Goal: Information Seeking & Learning: Check status

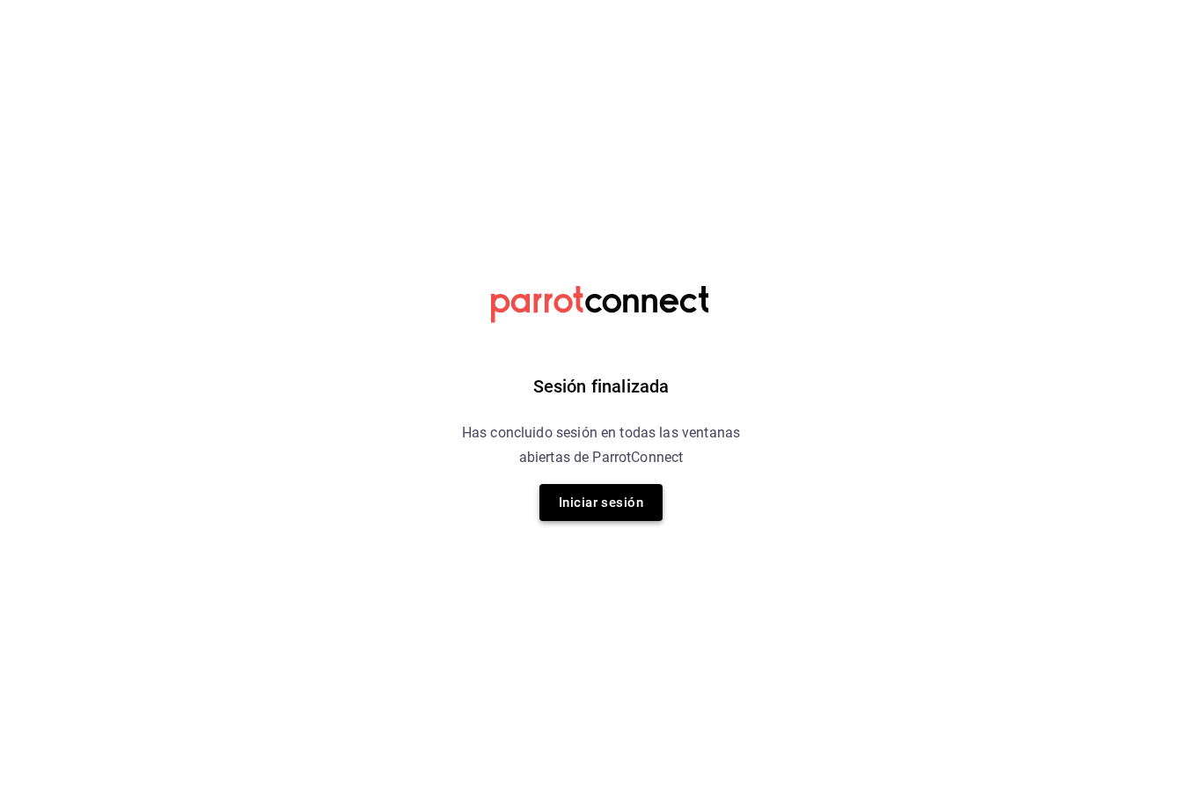
click at [632, 497] on button "Iniciar sesión" at bounding box center [601, 502] width 123 height 37
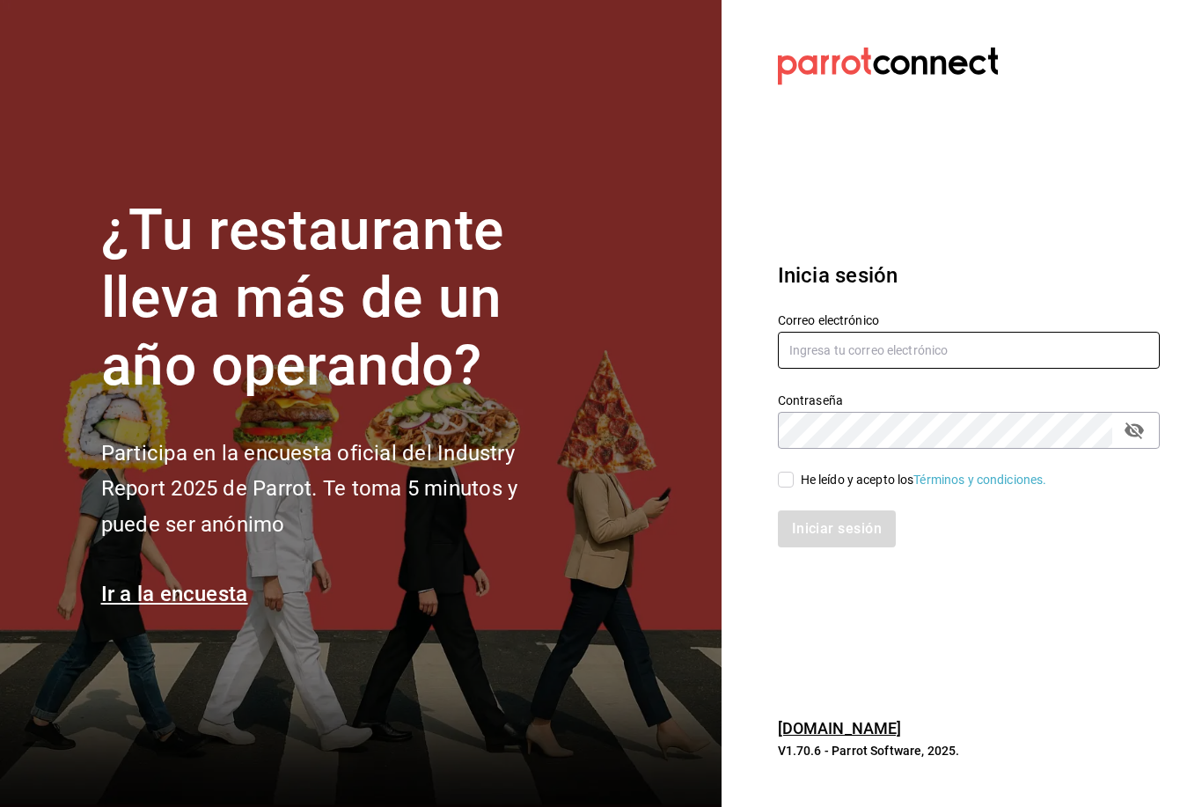
click at [853, 369] on input "text" at bounding box center [969, 350] width 382 height 37
type input "[EMAIL_ADDRESS][DOMAIN_NAME]"
click at [789, 488] on input "He leído y acepto los Términos y condiciones." at bounding box center [786, 480] width 16 height 16
checkbox input "true"
click at [841, 548] on button "Iniciar sesión" at bounding box center [837, 529] width 118 height 37
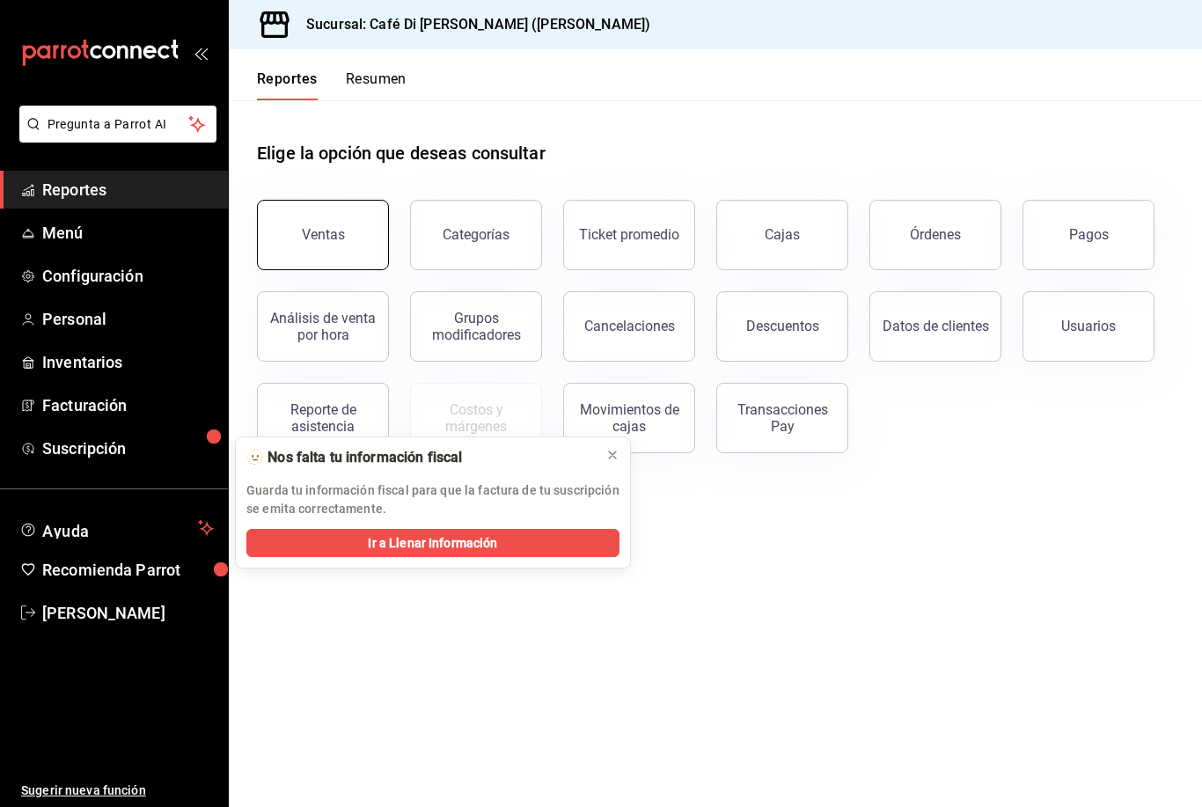
click at [345, 212] on button "Ventas" at bounding box center [323, 235] width 132 height 70
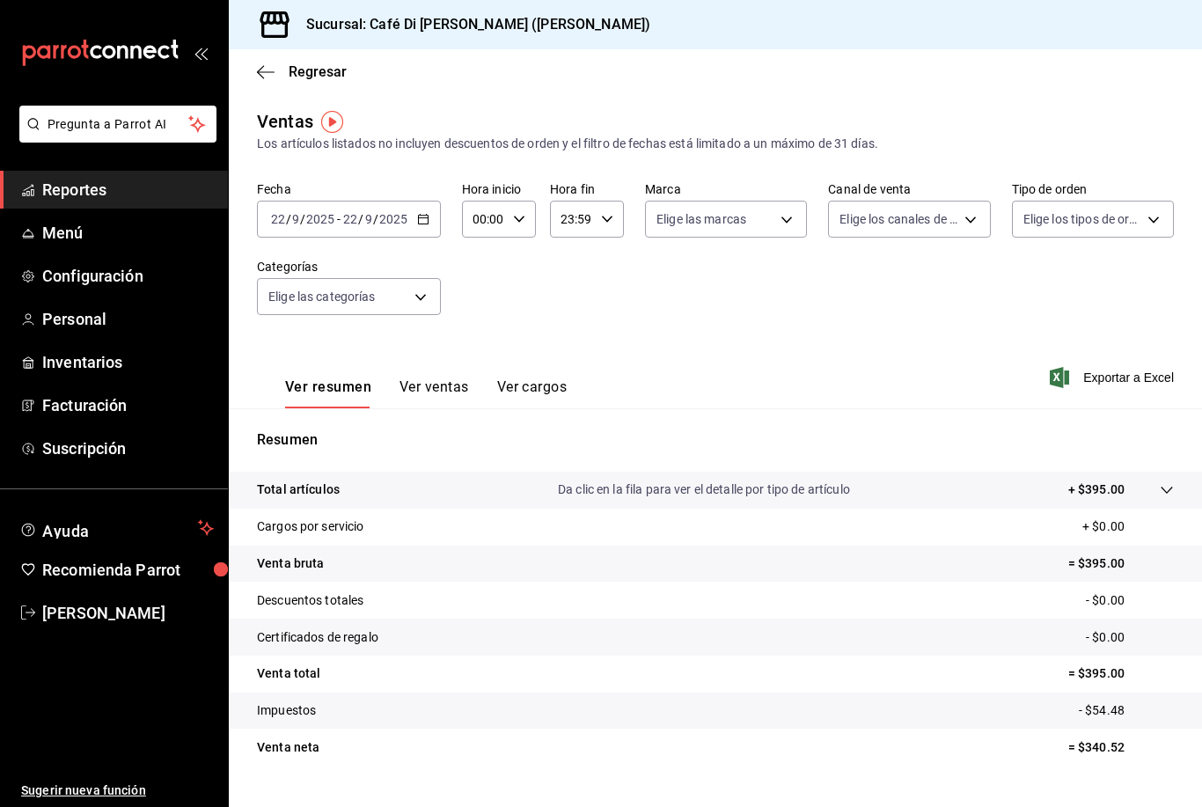
click at [437, 393] on button "Ver ventas" at bounding box center [435, 394] width 70 height 30
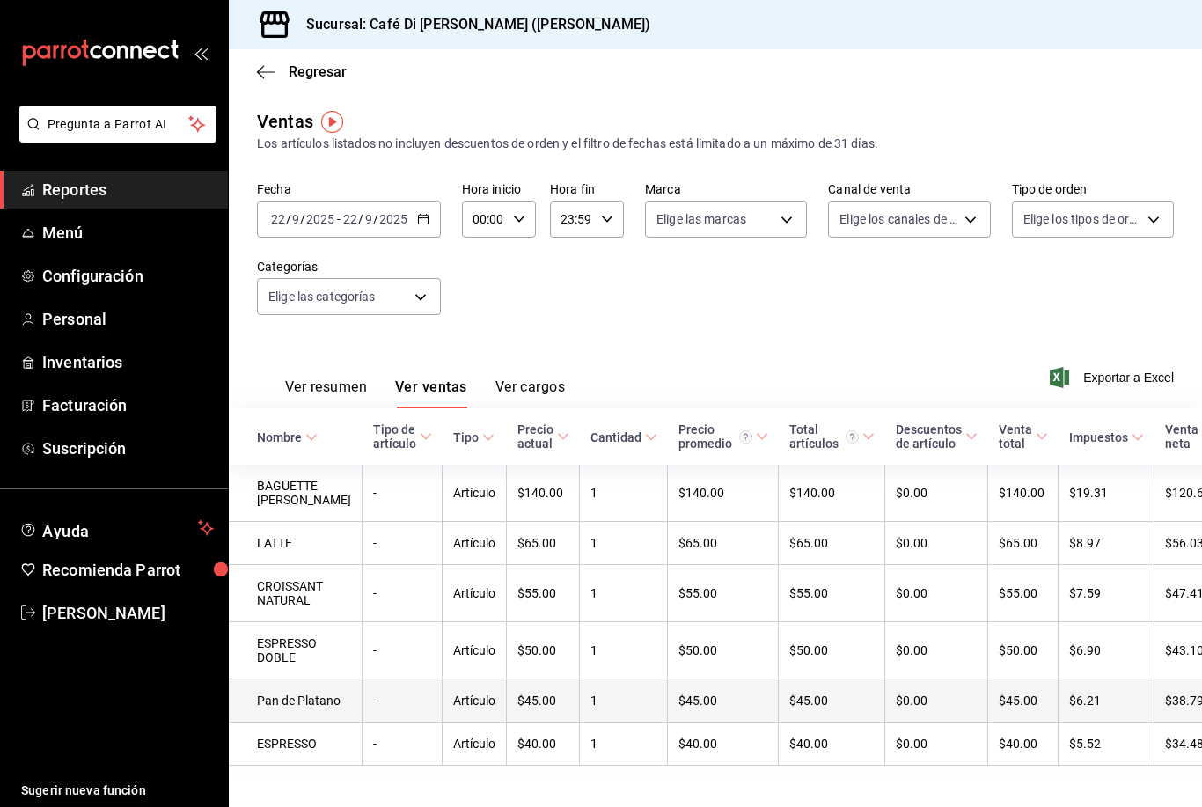
scroll to position [56, 0]
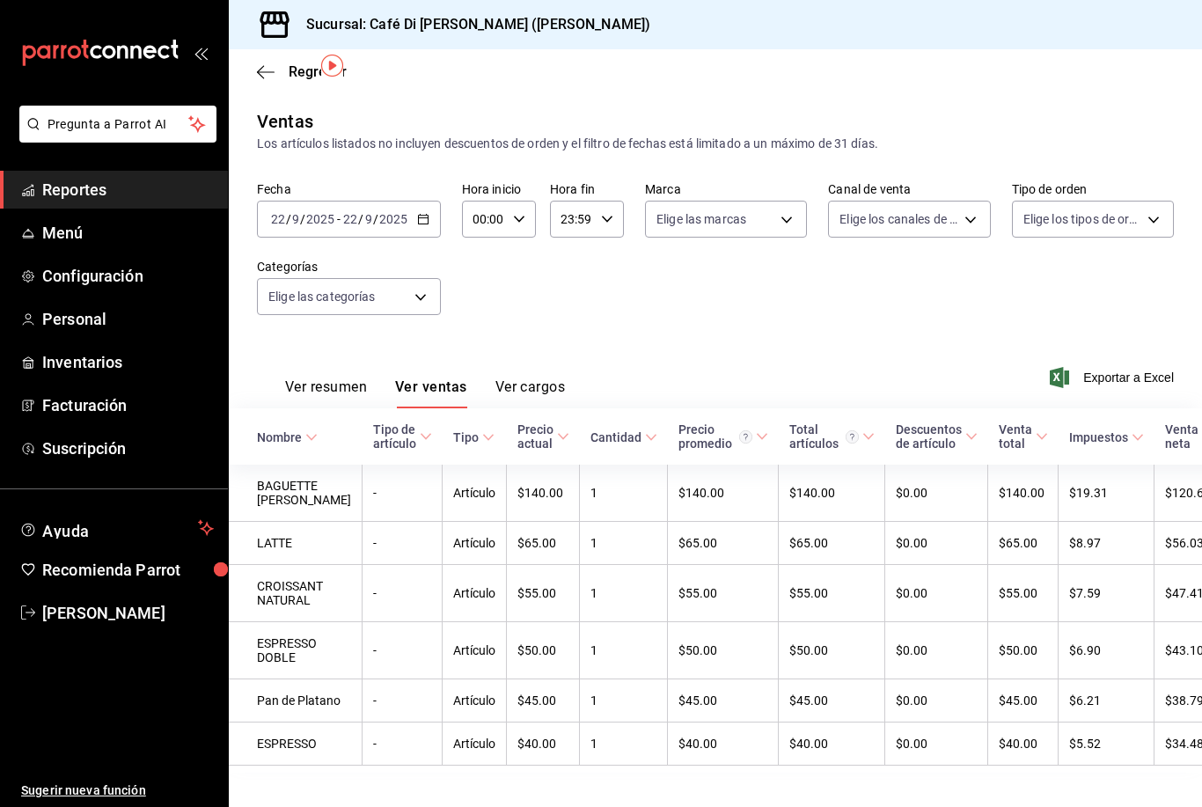
click at [544, 379] on button "Ver cargos" at bounding box center [531, 394] width 70 height 30
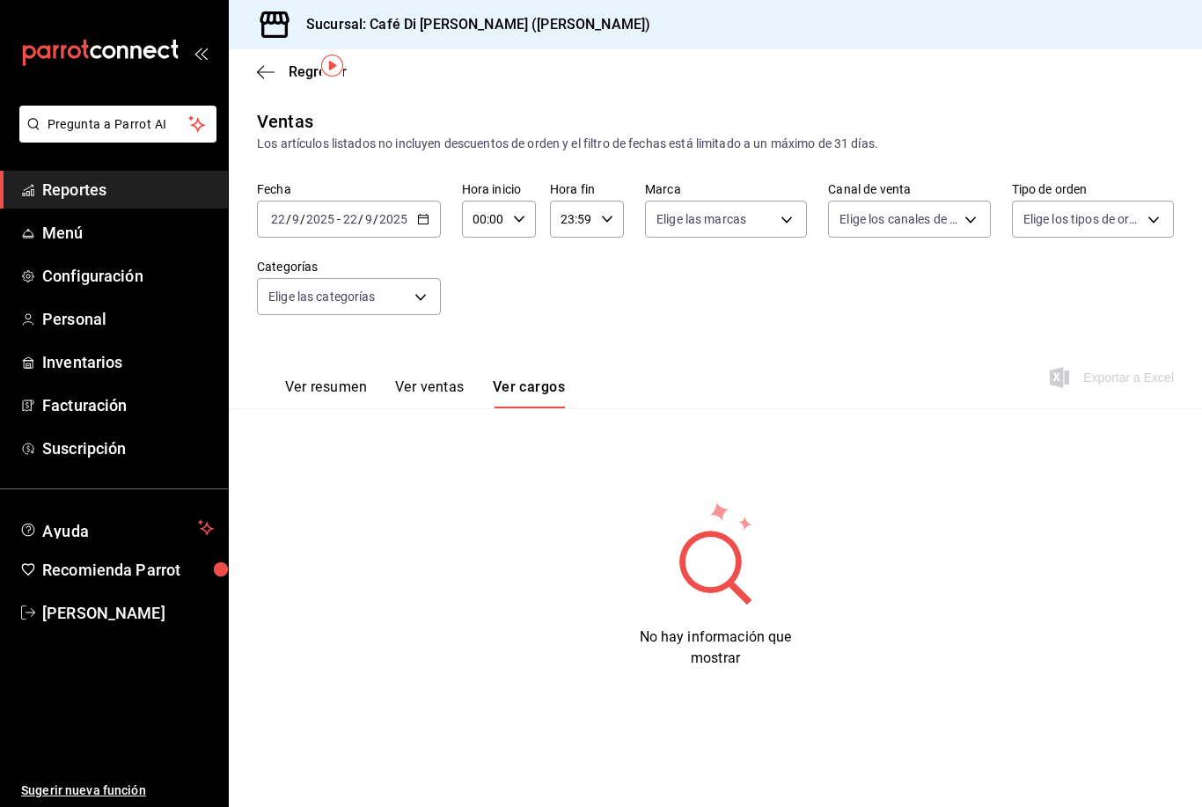
click at [418, 215] on \(Stroke\) "button" at bounding box center [423, 220] width 11 height 10
click at [460, 236] on div "Fecha 2025-09-22 22 / 9 / 2025 - 2025-09-22 22 / 9 / 2025 Hora inicio 00:00 Hor…" at bounding box center [715, 258] width 917 height 155
click at [426, 215] on \(Stroke\) "button" at bounding box center [423, 220] width 11 height 10
click at [501, 336] on div "Ver resumen Ver ventas Ver cargos Exportar a Excel" at bounding box center [716, 372] width 974 height 72
click at [370, 212] on input "9" at bounding box center [368, 219] width 9 height 14
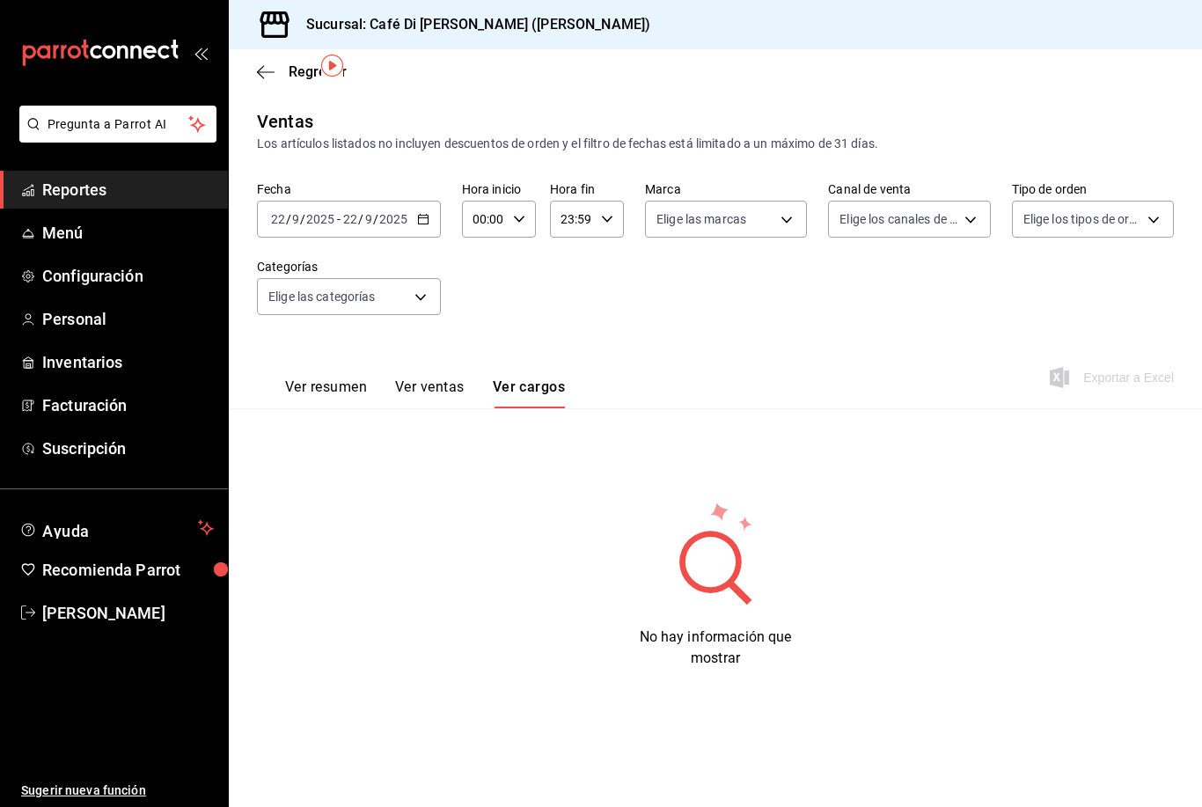
click at [370, 212] on input "9" at bounding box center [368, 219] width 9 height 14
click at [327, 303] on span "Ayer" at bounding box center [340, 312] width 136 height 18
click at [429, 379] on button "Ver ventas" at bounding box center [430, 394] width 70 height 30
click at [337, 379] on button "Ver resumen" at bounding box center [326, 394] width 82 height 30
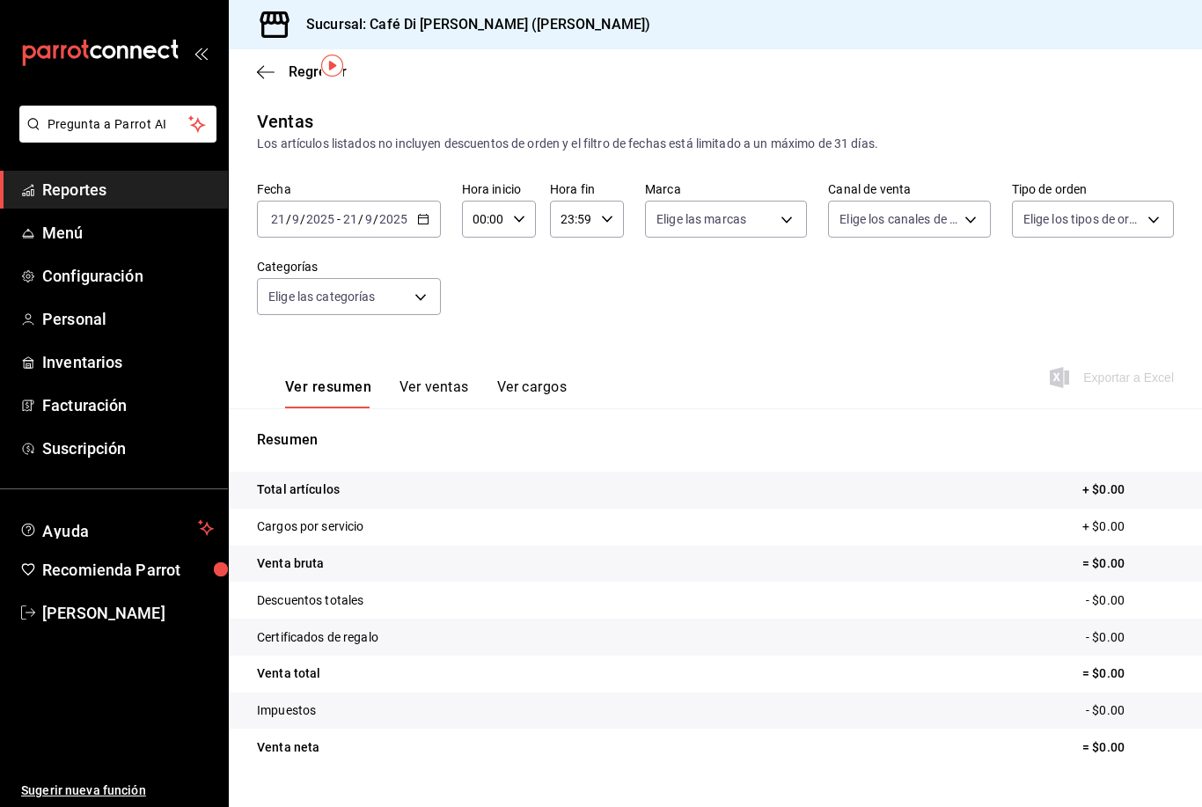
click at [401, 212] on input "2025" at bounding box center [394, 219] width 30 height 14
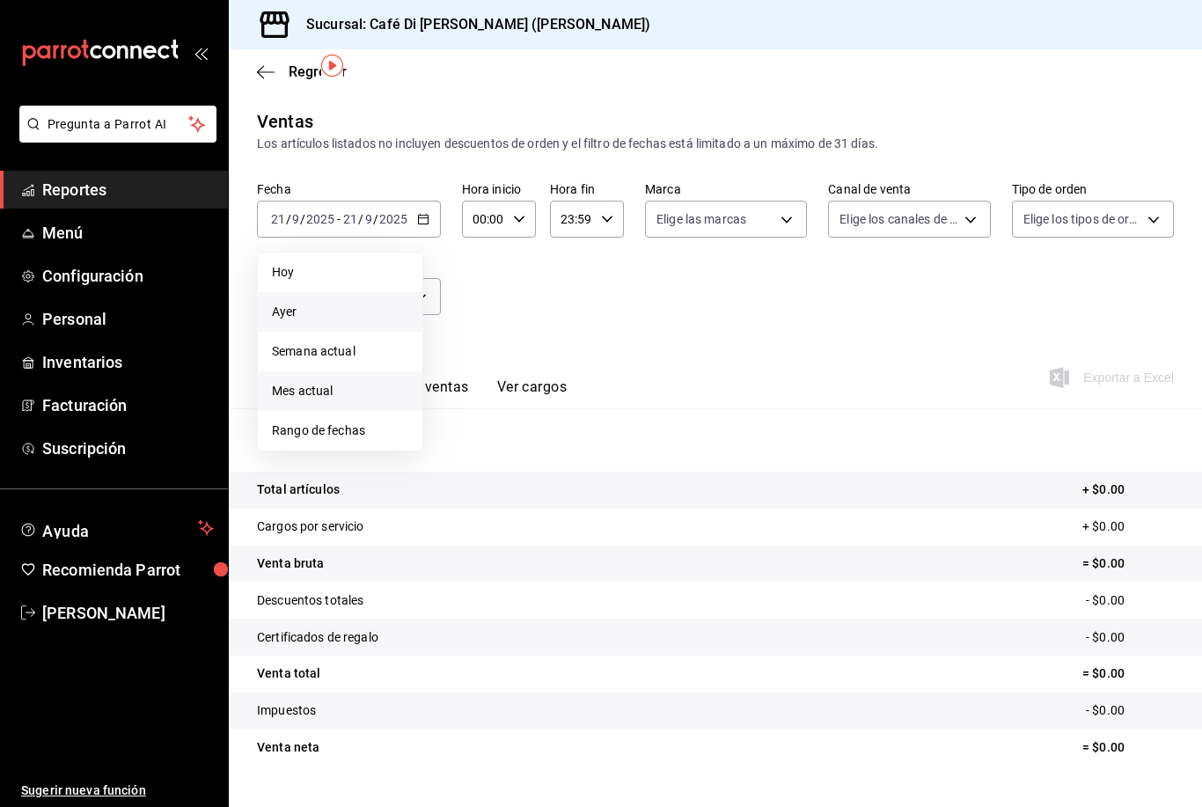
click at [373, 382] on span "Mes actual" at bounding box center [340, 391] width 136 height 18
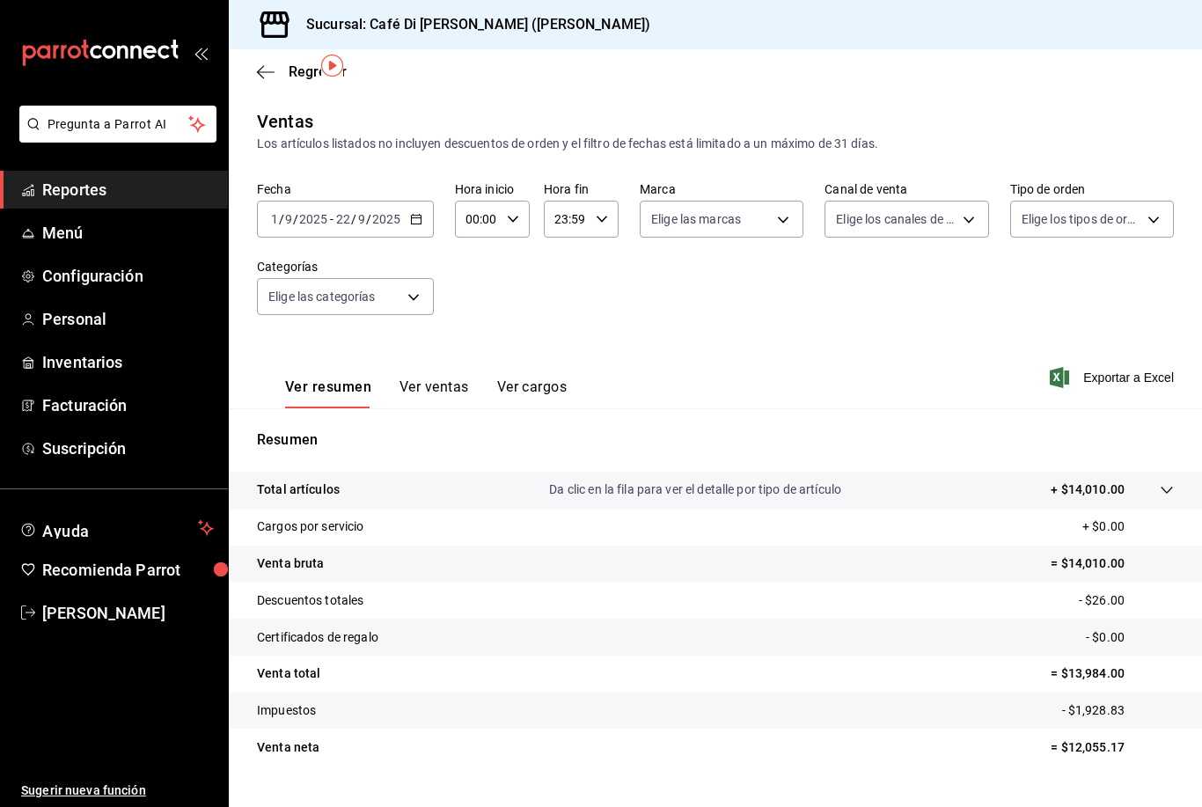
click at [434, 379] on button "Ver ventas" at bounding box center [435, 394] width 70 height 30
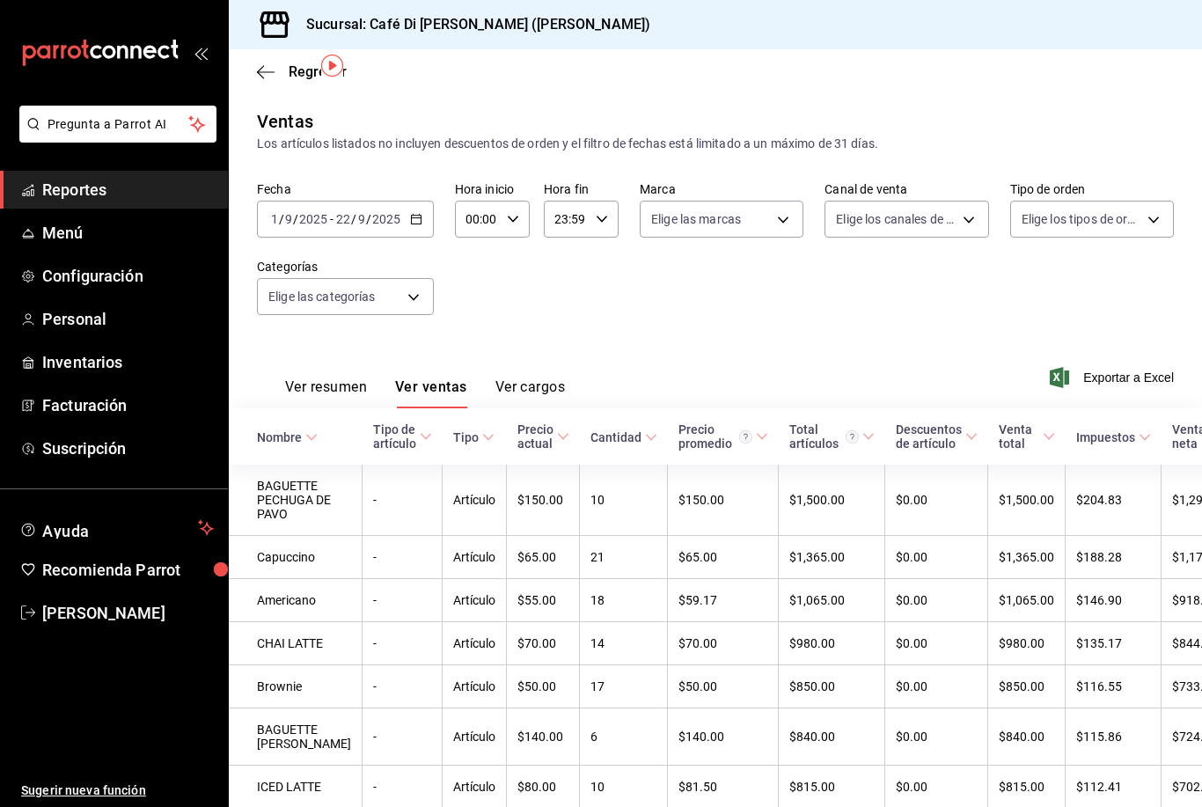
click at [533, 379] on button "Ver cargos" at bounding box center [531, 394] width 70 height 30
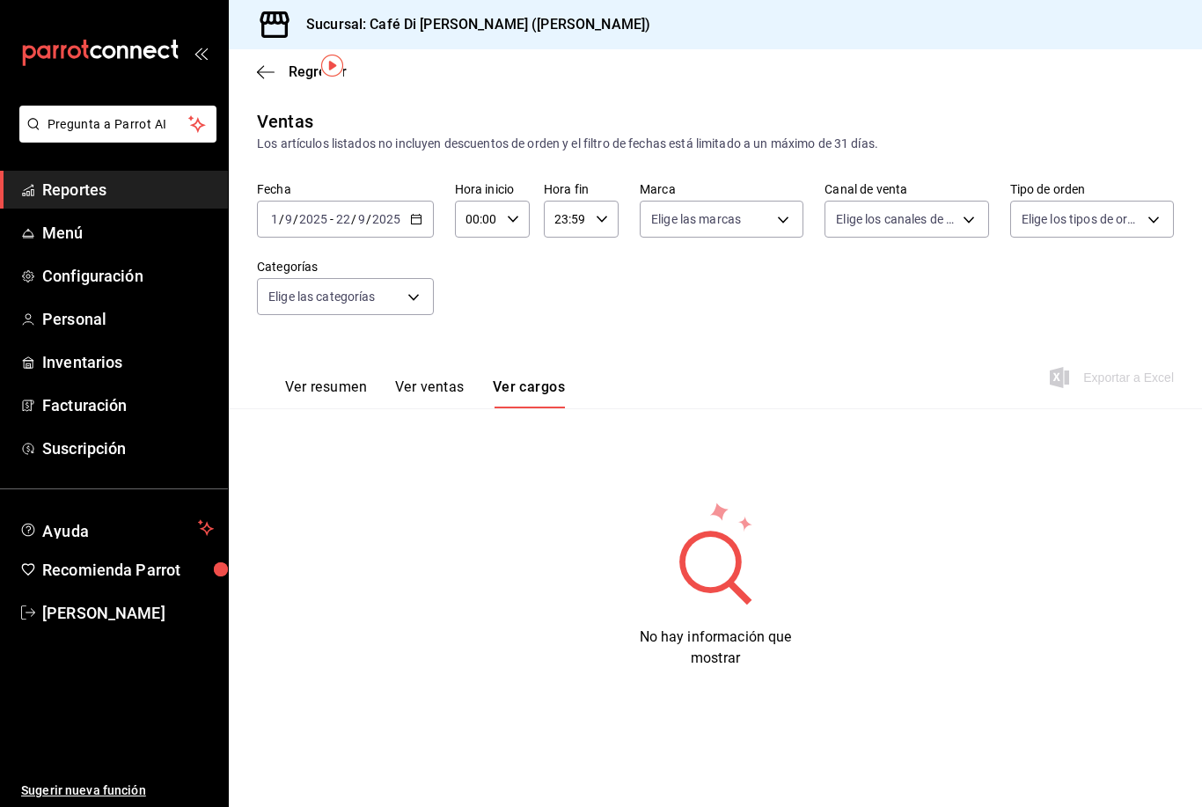
click at [433, 379] on button "Ver ventas" at bounding box center [430, 394] width 70 height 30
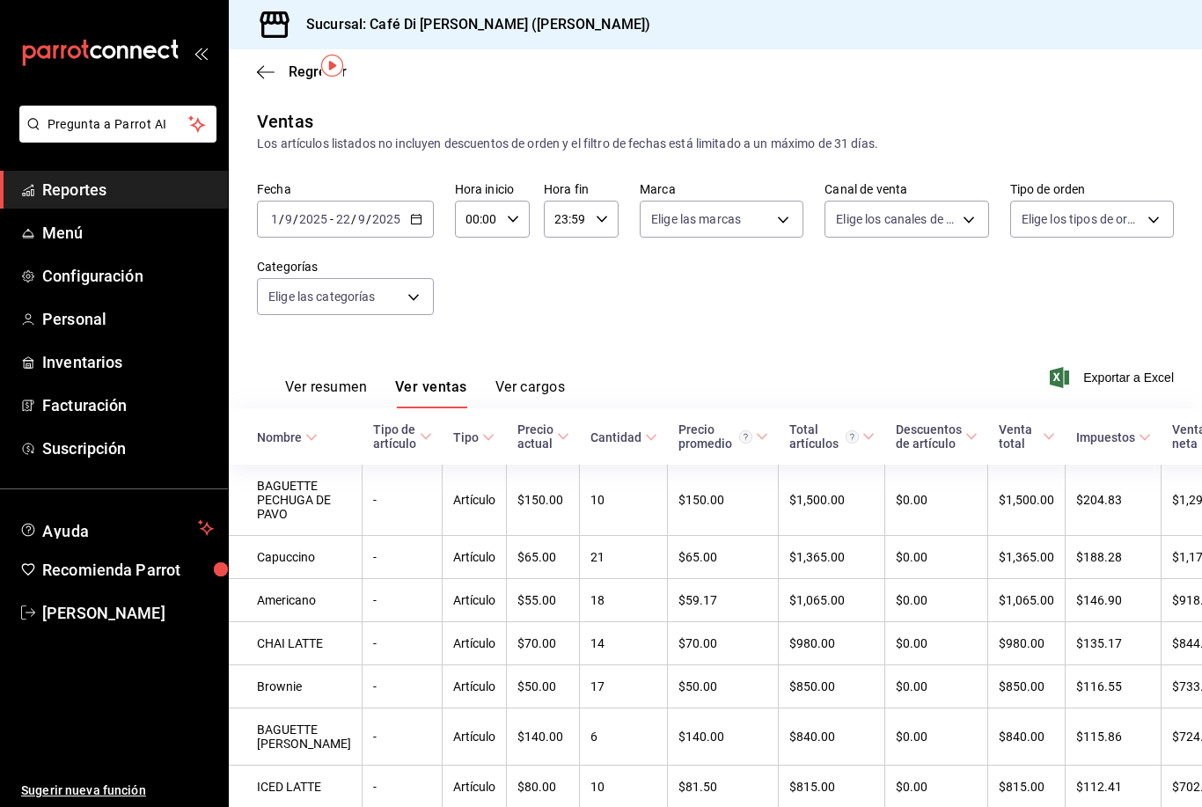
click at [353, 379] on button "Ver resumen" at bounding box center [326, 394] width 82 height 30
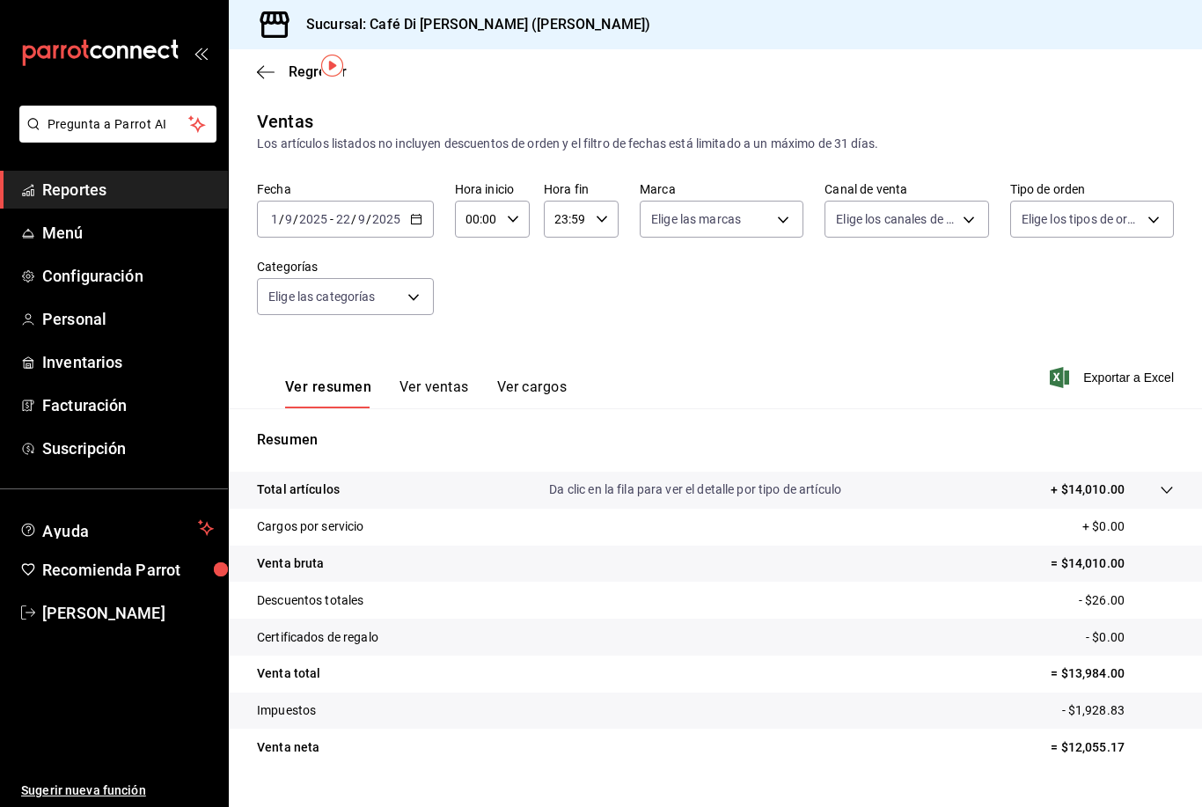
click at [445, 379] on button "Ver ventas" at bounding box center [435, 394] width 70 height 30
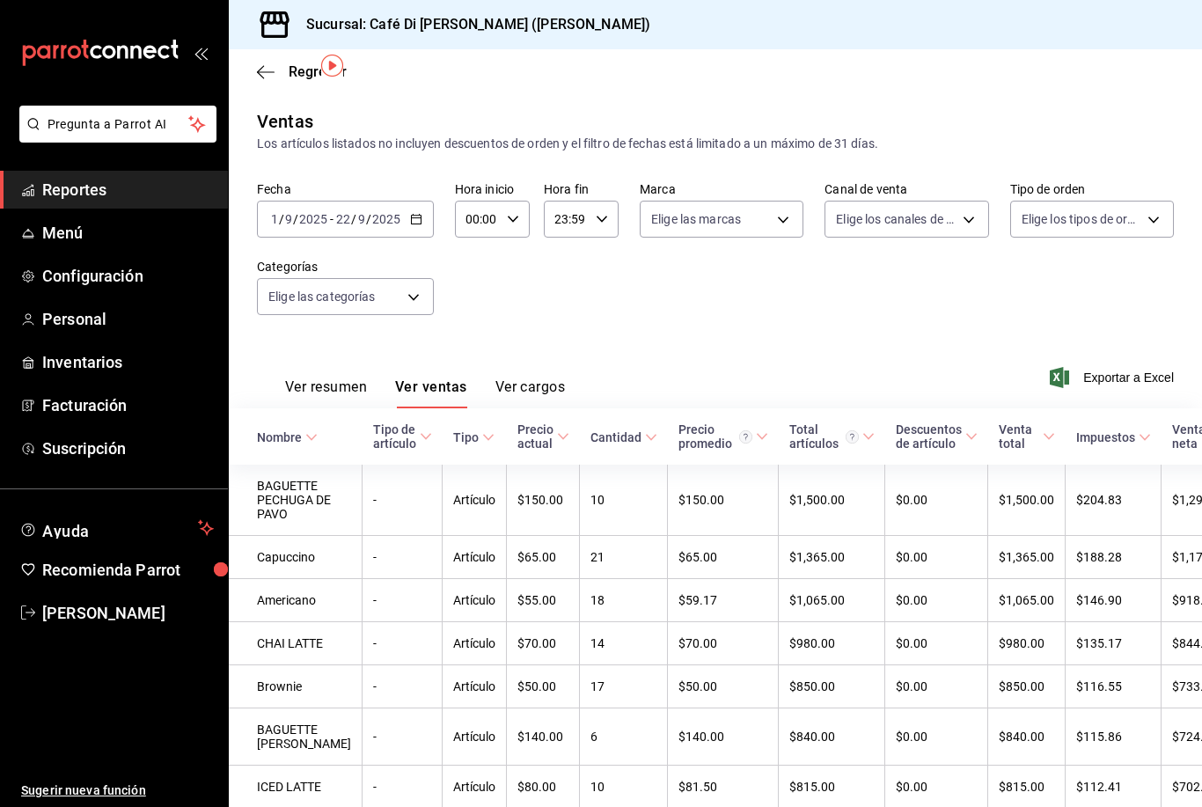
click at [325, 379] on button "Ver resumen" at bounding box center [326, 394] width 82 height 30
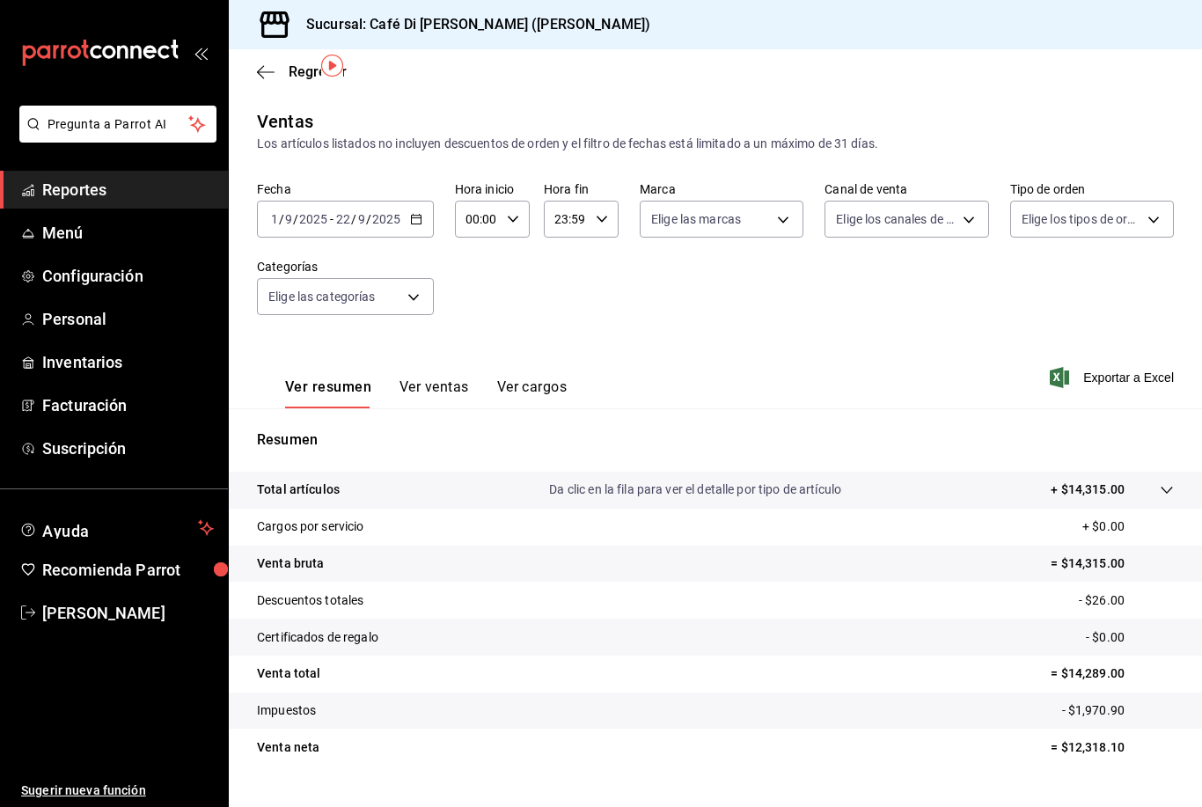
click at [415, 379] on button "Ver ventas" at bounding box center [435, 394] width 70 height 30
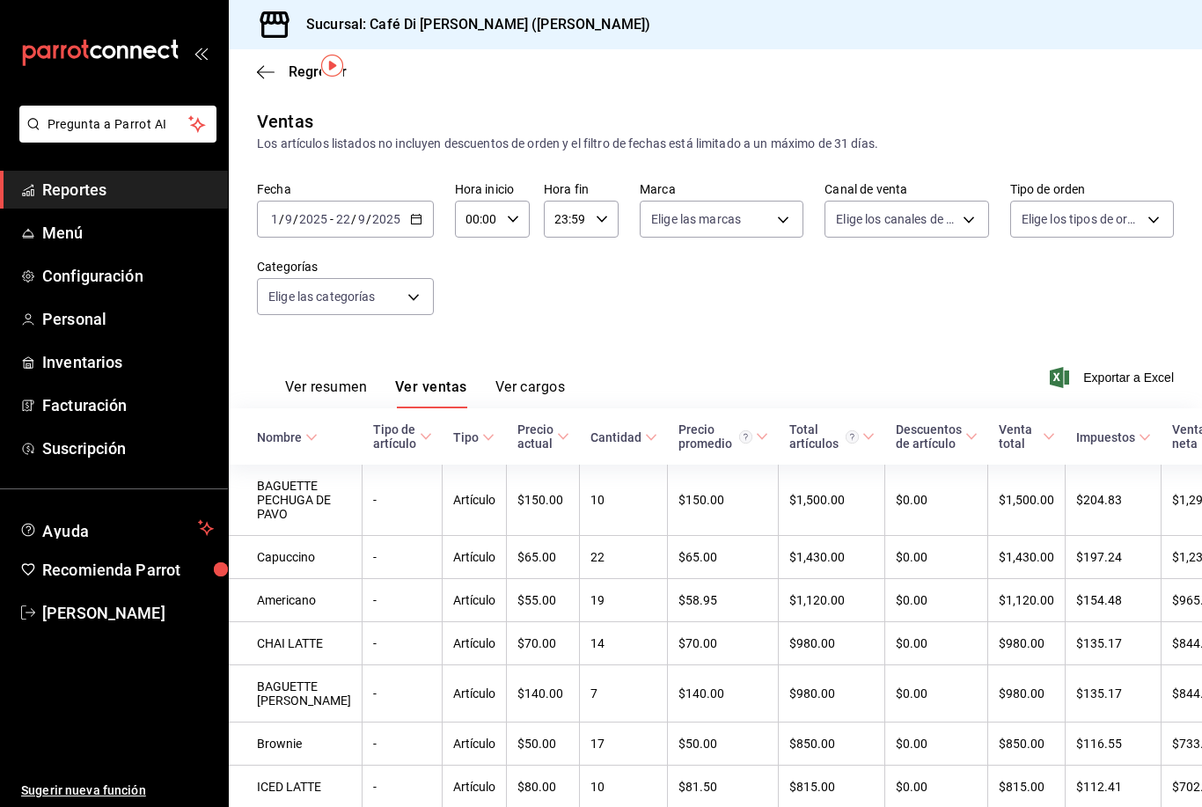
click at [530, 379] on button "Ver cargos" at bounding box center [531, 394] width 70 height 30
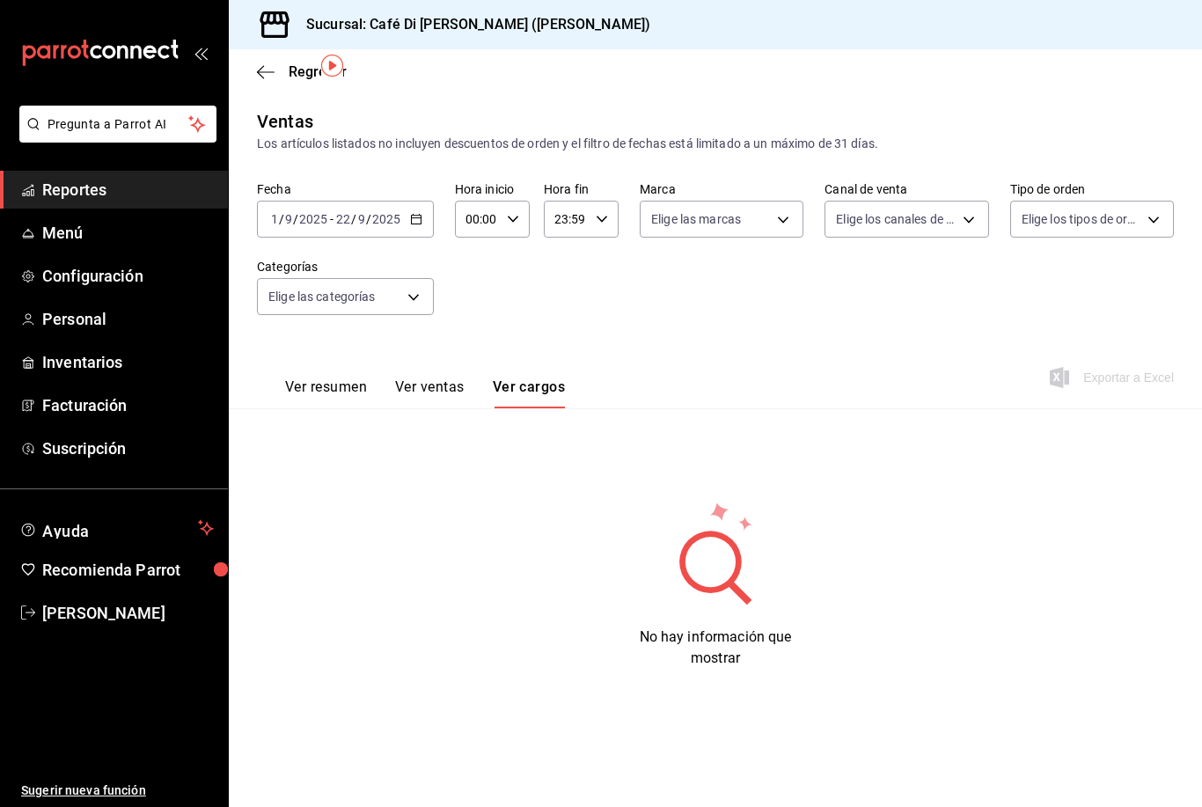
click at [338, 379] on button "Ver resumen" at bounding box center [326, 394] width 82 height 30
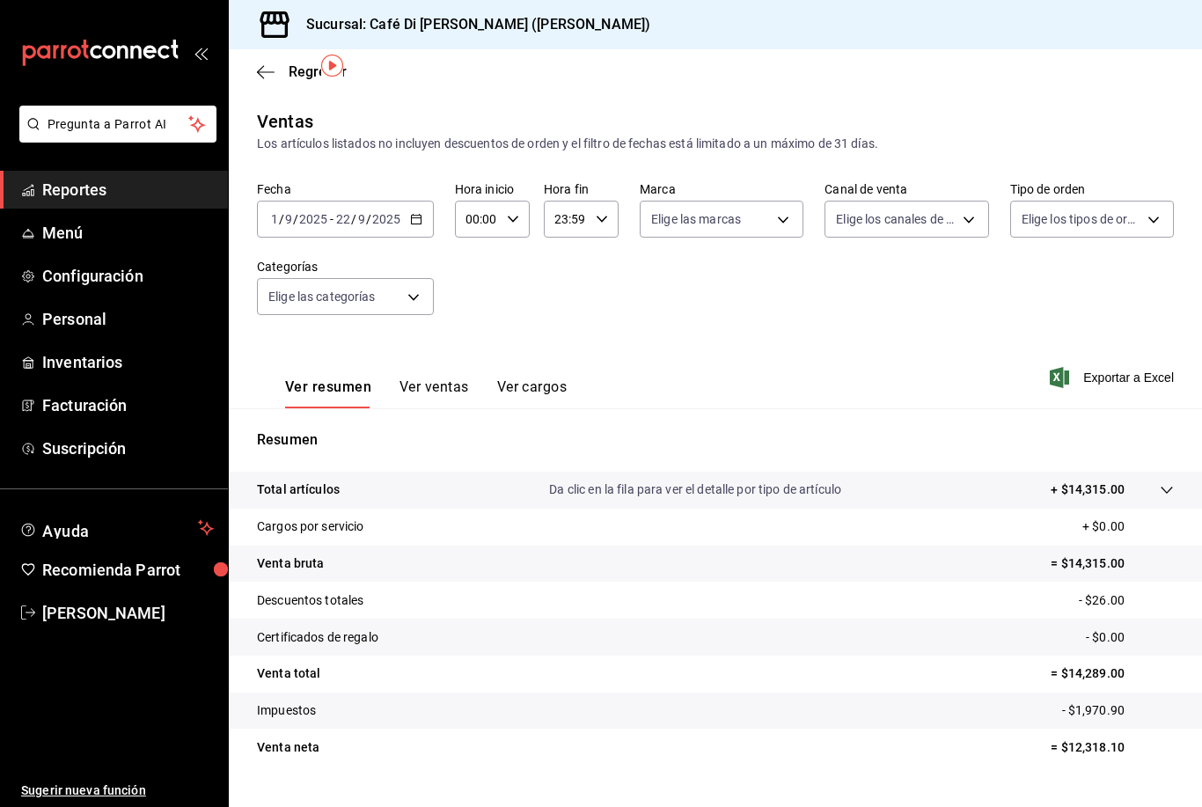
click at [437, 379] on button "Ver ventas" at bounding box center [435, 394] width 70 height 30
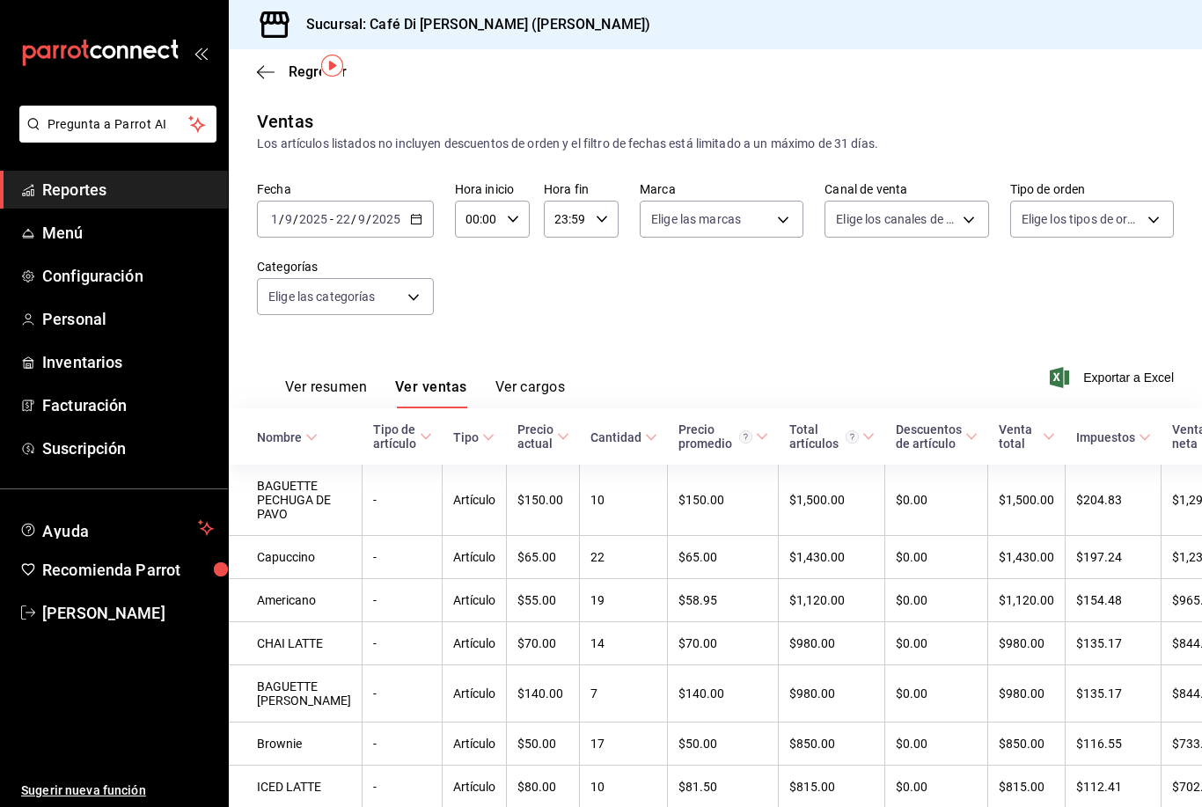
click at [548, 379] on button "Ver cargos" at bounding box center [531, 394] width 70 height 30
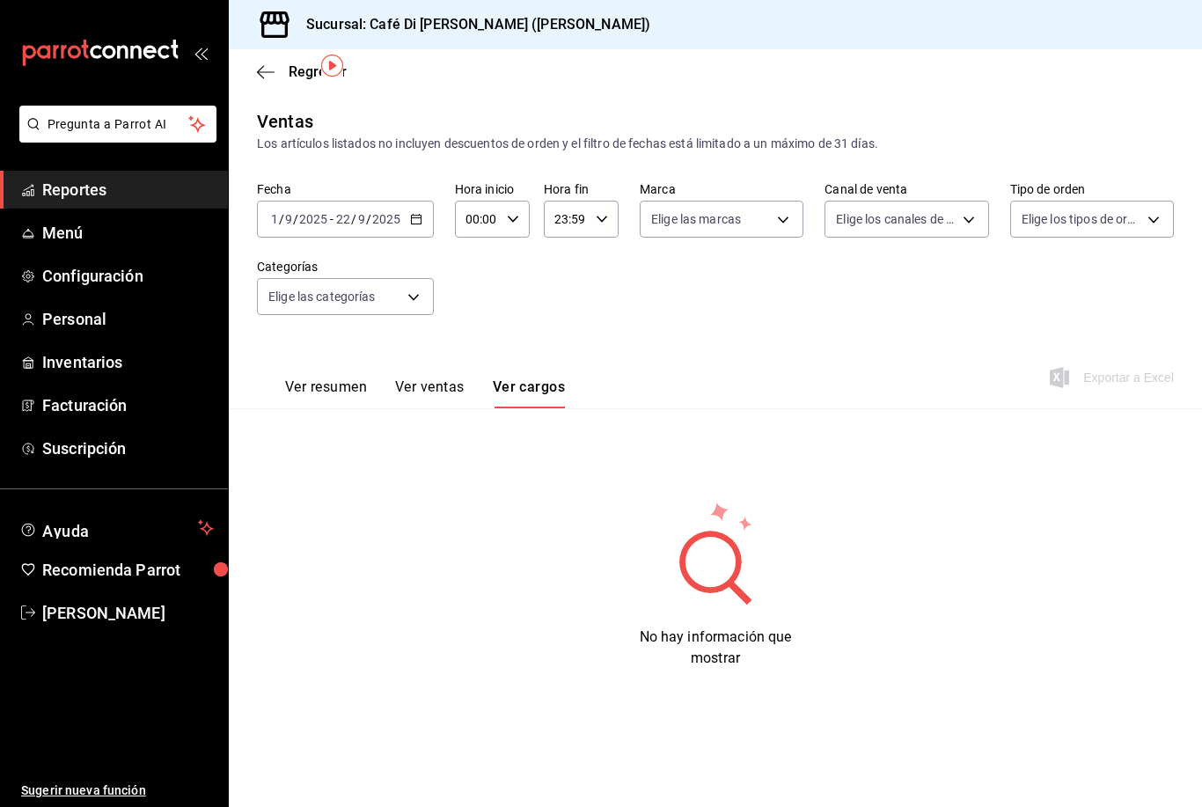
click at [318, 379] on button "Ver resumen" at bounding box center [326, 394] width 82 height 30
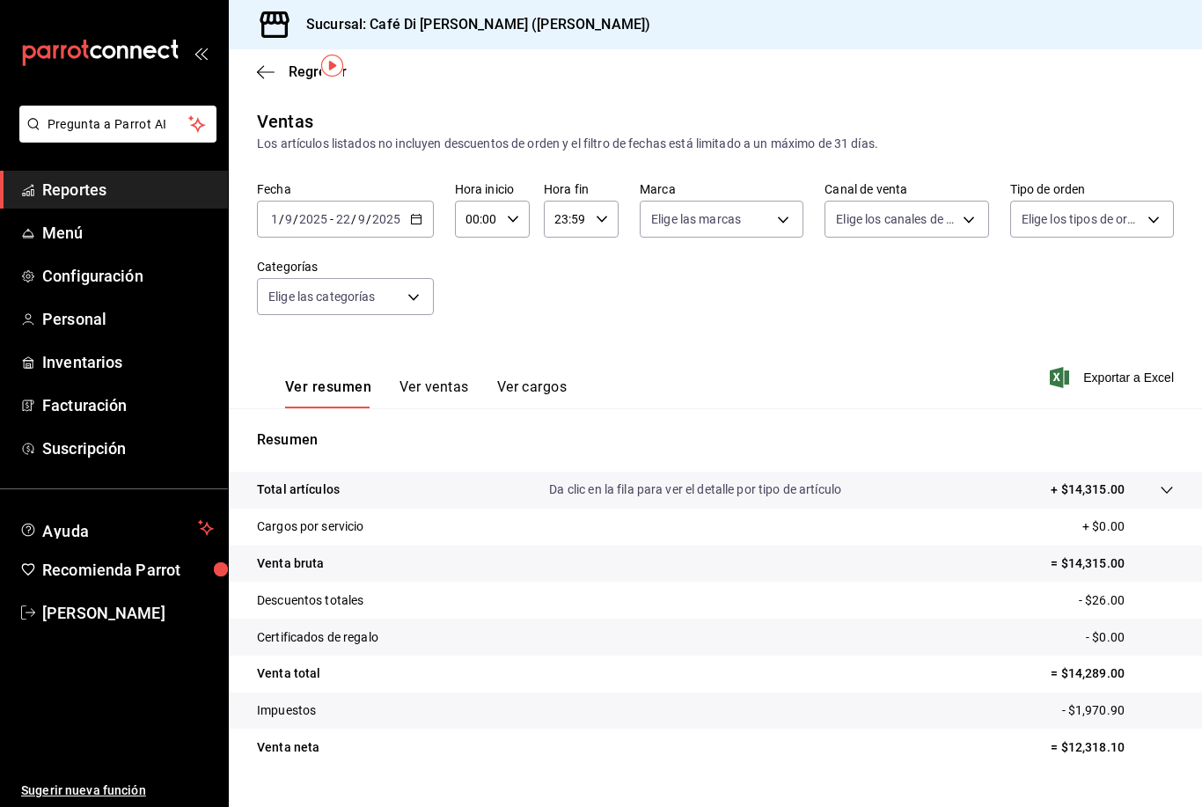
click at [540, 379] on button "Ver cargos" at bounding box center [532, 394] width 70 height 30
